Goal: Task Accomplishment & Management: Manage account settings

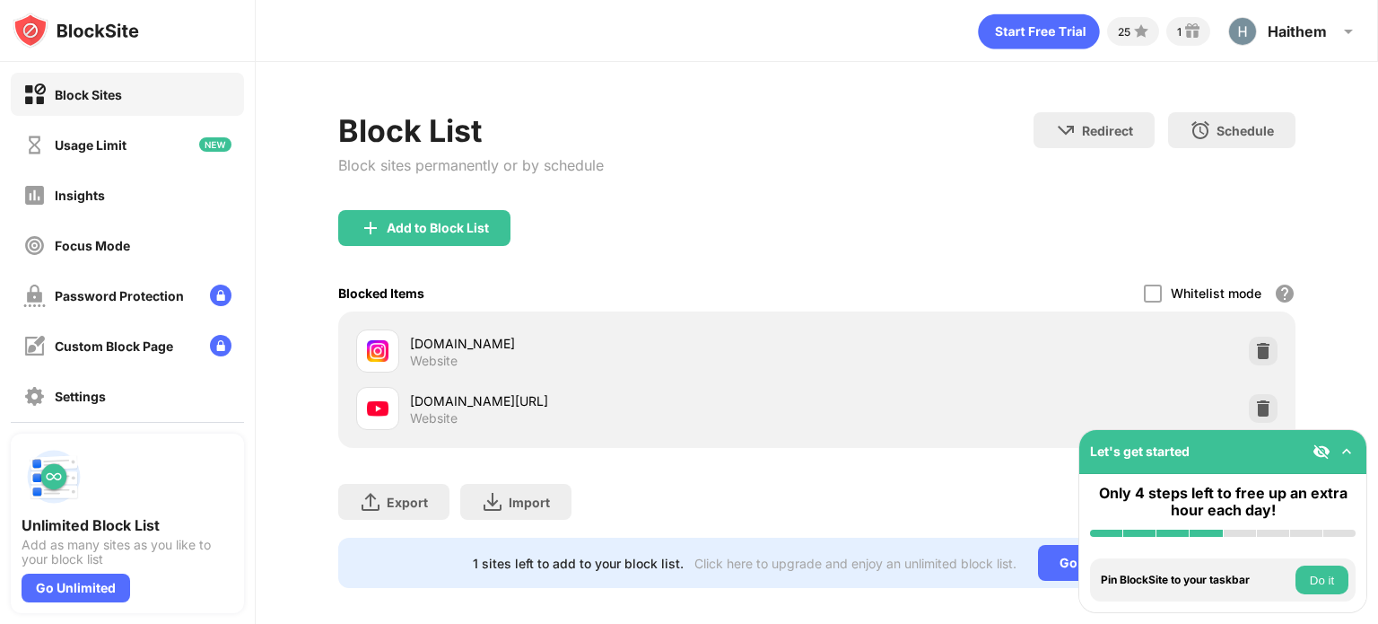
scroll to position [26, 0]
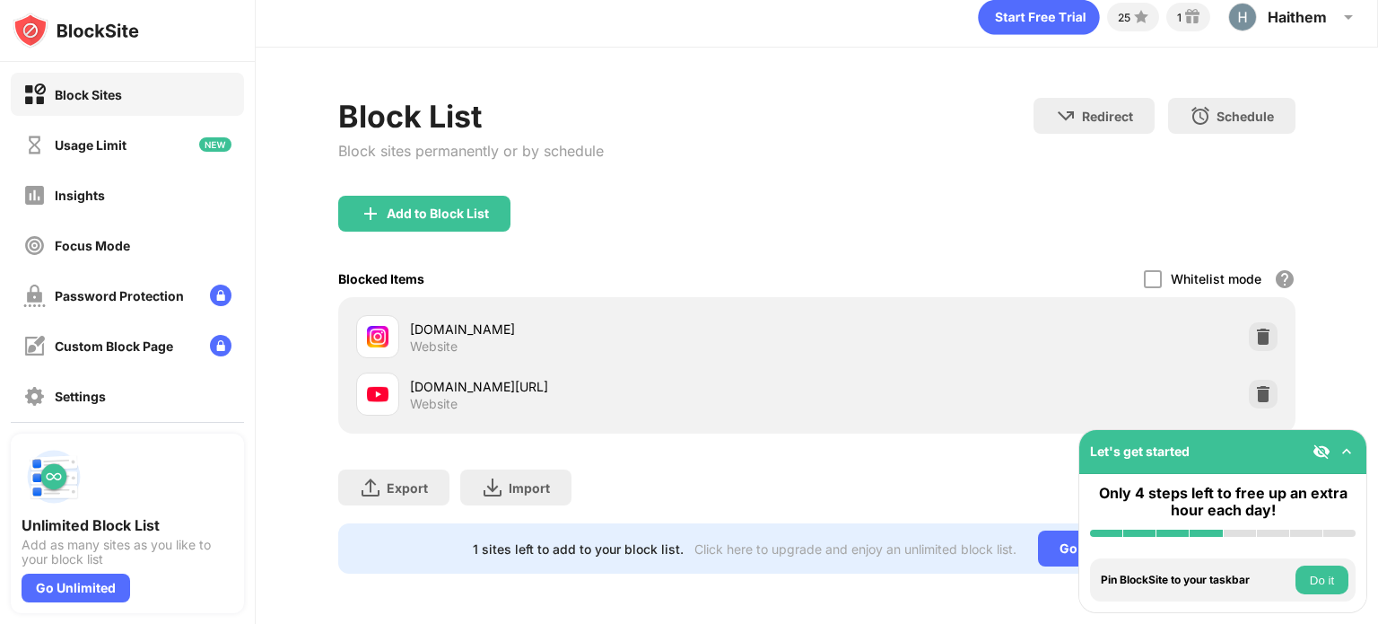
click at [1353, 452] on img at bounding box center [1347, 451] width 18 height 18
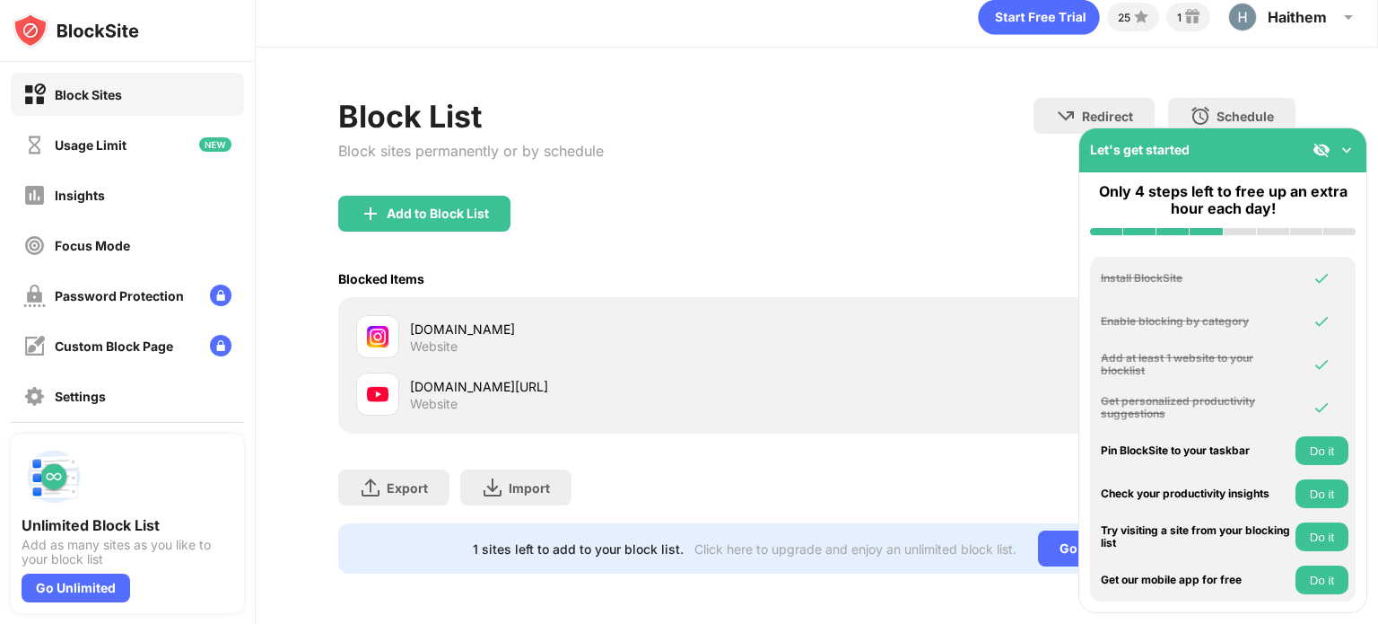
click at [1350, 150] on img at bounding box center [1347, 150] width 18 height 18
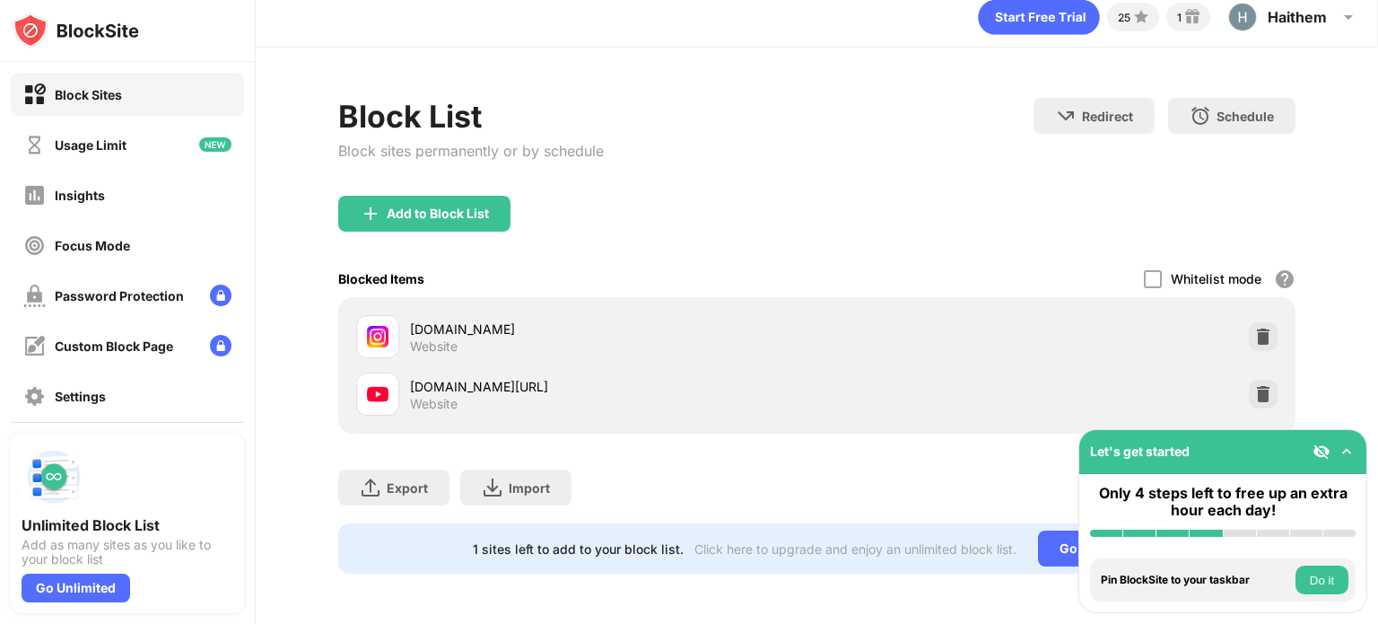
scroll to position [0, 0]
